Goal: Transaction & Acquisition: Purchase product/service

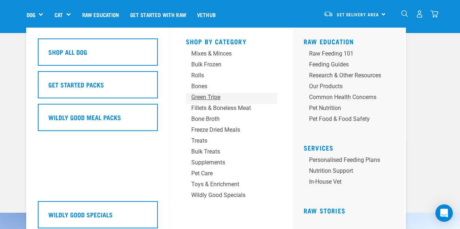
scroll to position [37, 0]
click at [217, 163] on div "Supplements" at bounding box center [225, 163] width 68 height 9
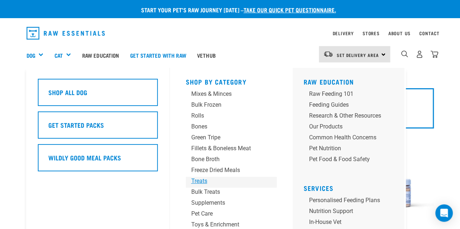
click at [201, 185] on div "Treats" at bounding box center [225, 181] width 68 height 9
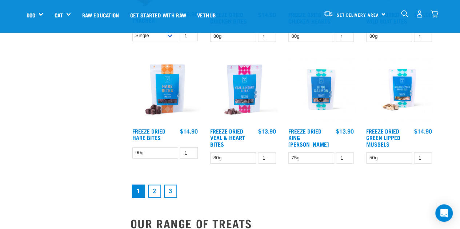
scroll to position [878, 0]
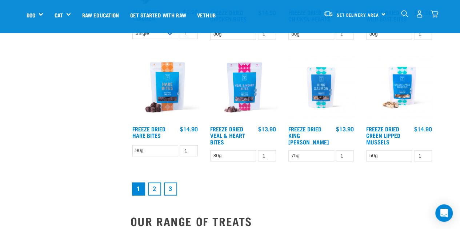
click at [160, 188] on link "2" at bounding box center [154, 189] width 13 height 13
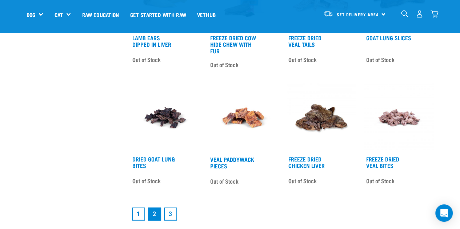
scroll to position [877, 0]
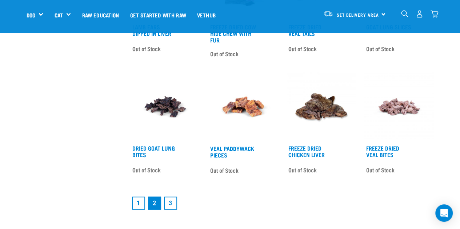
click at [172, 208] on link "3" at bounding box center [170, 203] width 13 height 13
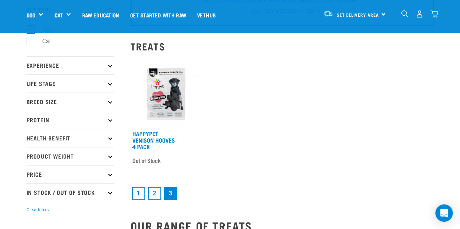
scroll to position [49, 0]
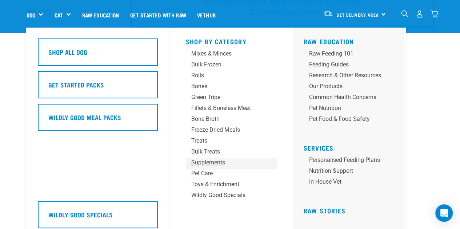
click at [206, 163] on div "Supplements" at bounding box center [225, 163] width 68 height 9
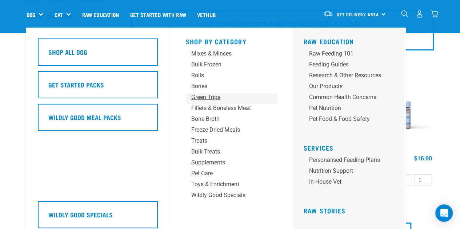
scroll to position [33, 0]
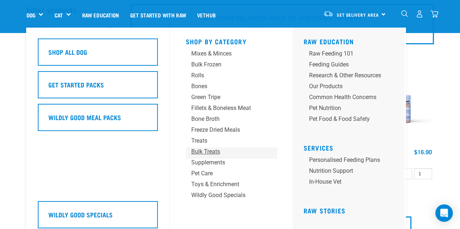
click at [213, 154] on div "Bulk Treats" at bounding box center [225, 152] width 68 height 9
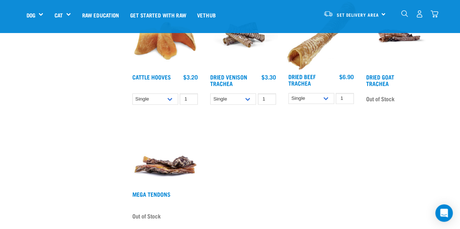
scroll to position [583, 0]
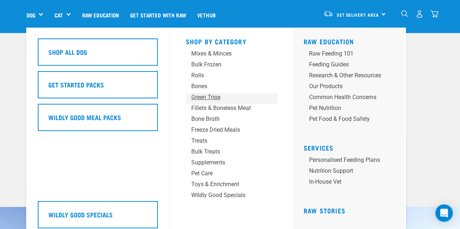
scroll to position [40, 0]
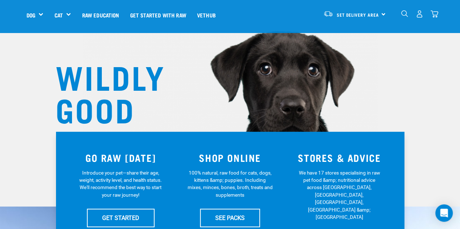
click at [404, 15] on img "dropdown navigation" at bounding box center [404, 13] width 7 height 7
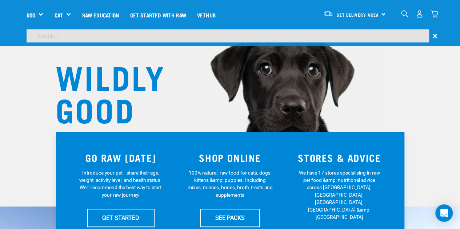
click at [390, 40] on input "search" at bounding box center [228, 35] width 402 height 13
type input "mussells"
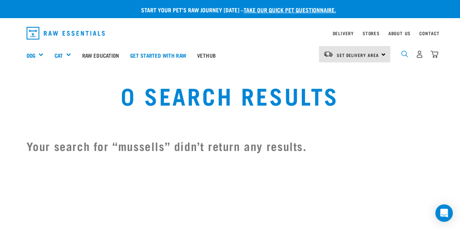
click at [403, 51] on img "dropdown navigation" at bounding box center [404, 54] width 7 height 7
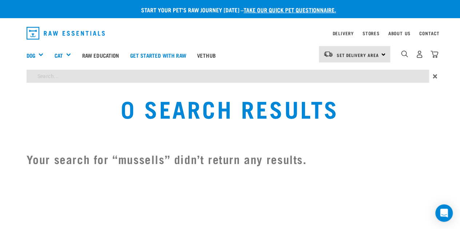
click at [396, 72] on input "search" at bounding box center [228, 76] width 402 height 13
type input "mussels"
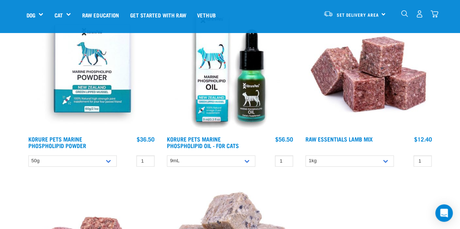
scroll to position [286, 0]
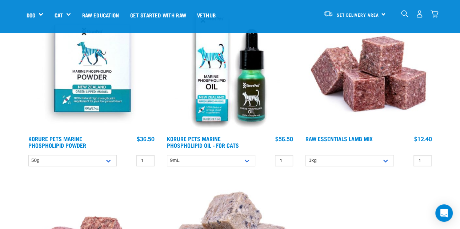
click at [79, 62] on img at bounding box center [92, 67] width 130 height 130
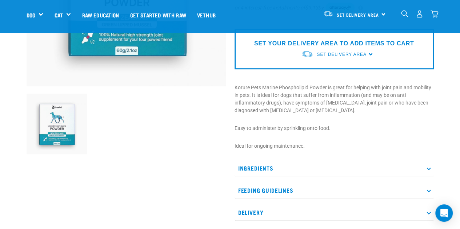
scroll to position [202, 0]
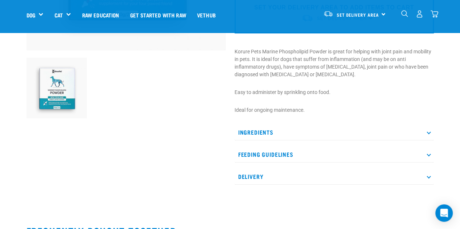
click at [275, 153] on p "Feeding Guidelines" at bounding box center [334, 155] width 199 height 16
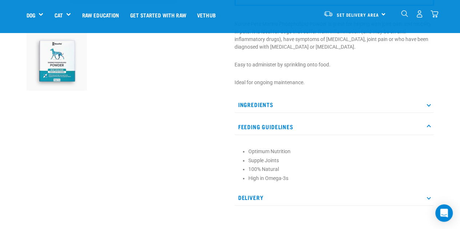
scroll to position [230, 0]
click at [274, 103] on p "Ingredients" at bounding box center [334, 104] width 199 height 16
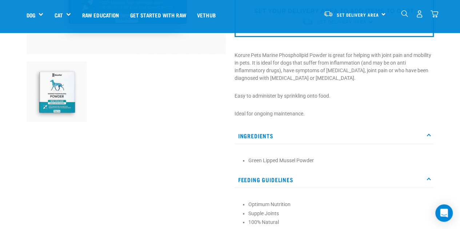
scroll to position [190, 0]
